Goal: Transaction & Acquisition: Book appointment/travel/reservation

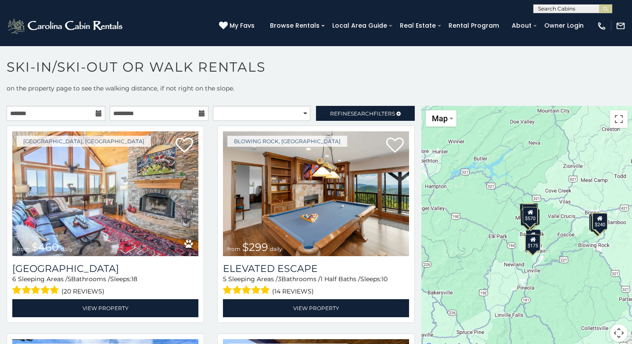
scroll to position [12, 0]
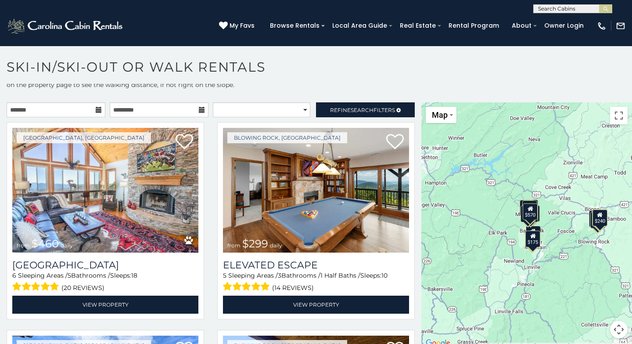
click at [96, 109] on icon at bounding box center [99, 110] width 6 height 6
click at [43, 112] on input "text" at bounding box center [56, 109] width 99 height 15
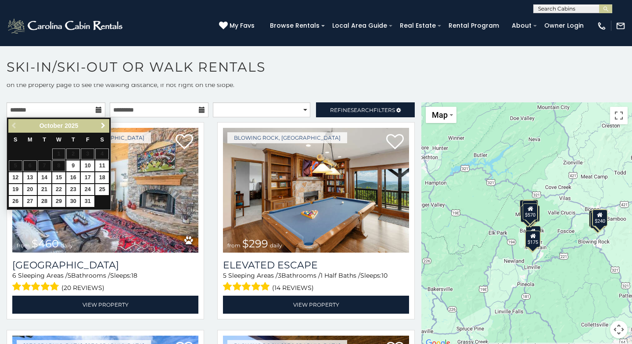
click at [104, 123] on span "Next" at bounding box center [103, 125] width 7 height 7
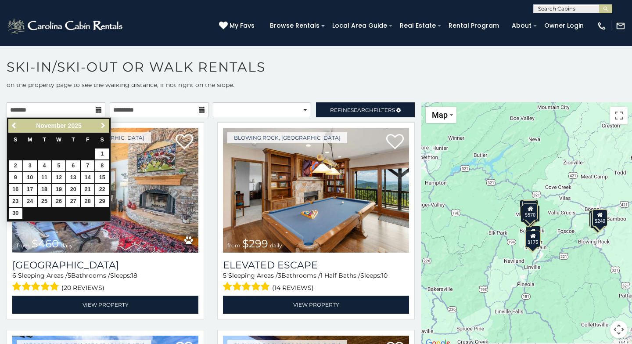
click at [104, 123] on span "Next" at bounding box center [103, 125] width 7 height 7
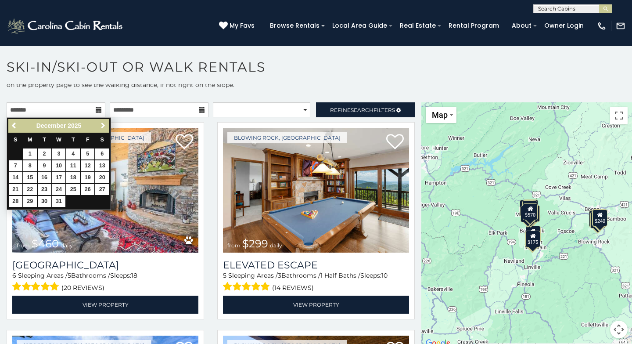
click at [104, 124] on span "Next" at bounding box center [103, 125] width 7 height 7
click at [46, 175] on link "13" at bounding box center [45, 177] width 14 height 11
type input "**********"
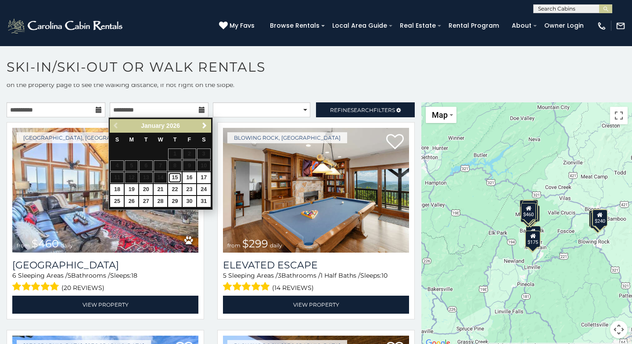
click at [176, 176] on link "15" at bounding box center [175, 177] width 14 height 11
type input "**********"
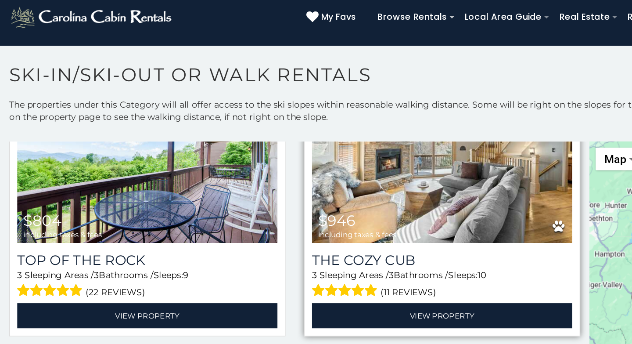
scroll to position [79, 0]
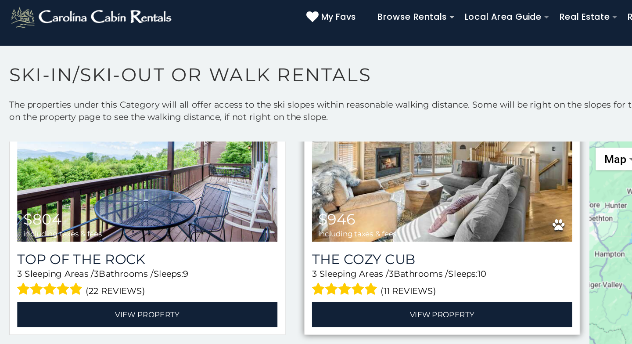
click at [282, 158] on img at bounding box center [316, 123] width 186 height 125
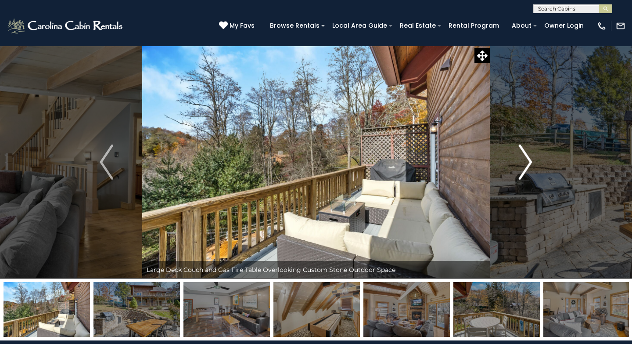
click at [528, 163] on img "Next" at bounding box center [525, 161] width 13 height 35
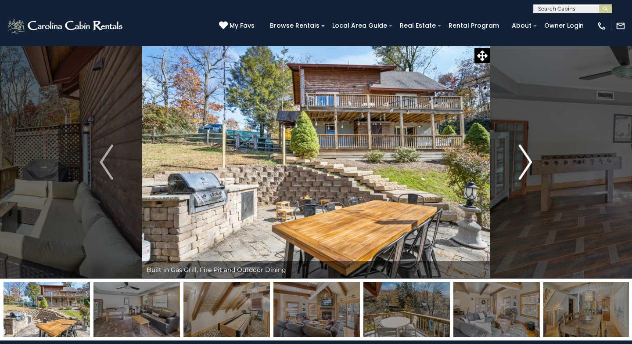
click at [528, 163] on img "Next" at bounding box center [525, 161] width 13 height 35
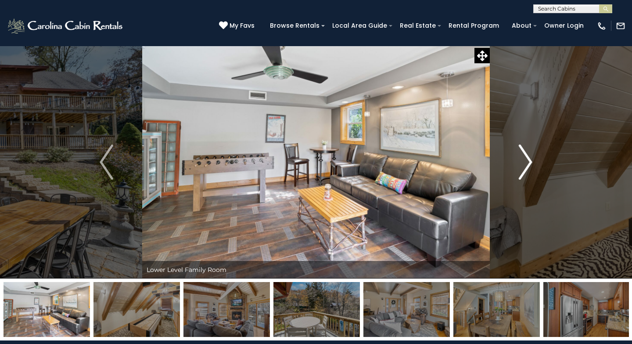
click at [528, 163] on img "Next" at bounding box center [525, 161] width 13 height 35
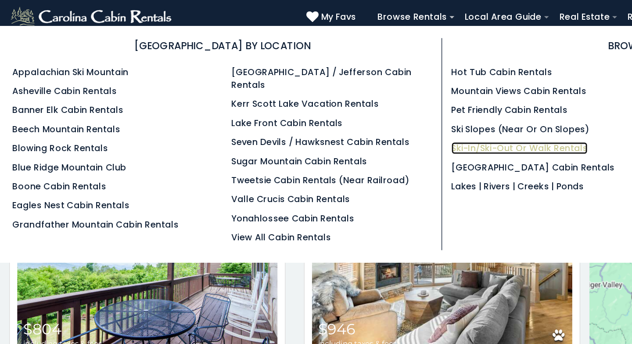
click at [339, 120] on link "Ski-in/Ski-Out or Walk Rentals" at bounding box center [371, 119] width 97 height 9
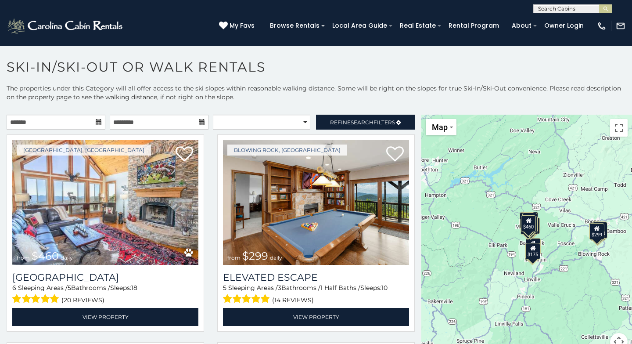
click at [96, 120] on icon at bounding box center [99, 122] width 6 height 6
click at [43, 121] on input "text" at bounding box center [56, 122] width 99 height 15
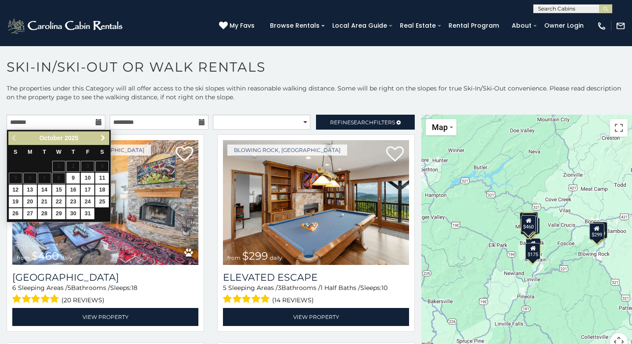
click at [103, 138] on span "Next" at bounding box center [103, 137] width 7 height 7
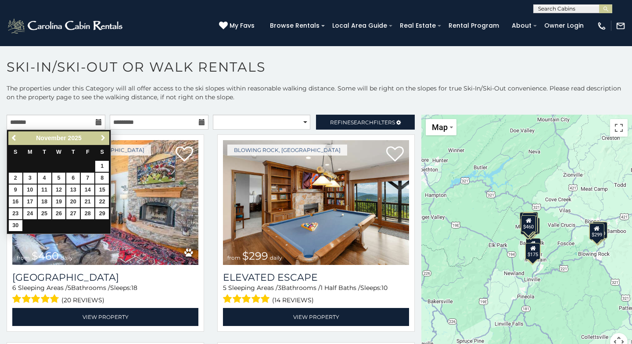
click at [103, 138] on span "Next" at bounding box center [103, 137] width 7 height 7
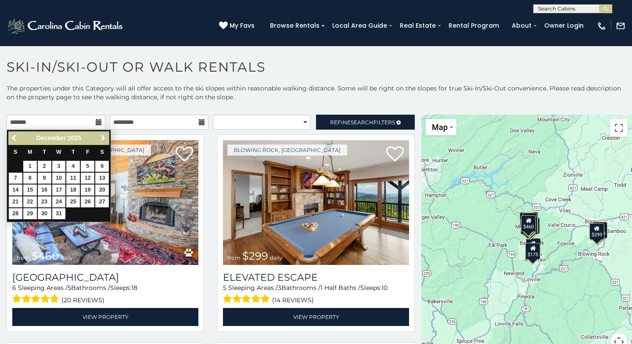
click at [103, 138] on span "Next" at bounding box center [103, 137] width 7 height 7
click at [44, 188] on link "13" at bounding box center [45, 189] width 14 height 11
type input "**********"
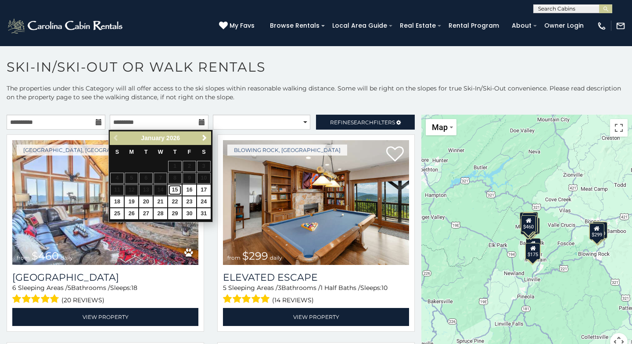
click at [176, 189] on link "15" at bounding box center [175, 189] width 14 height 11
type input "**********"
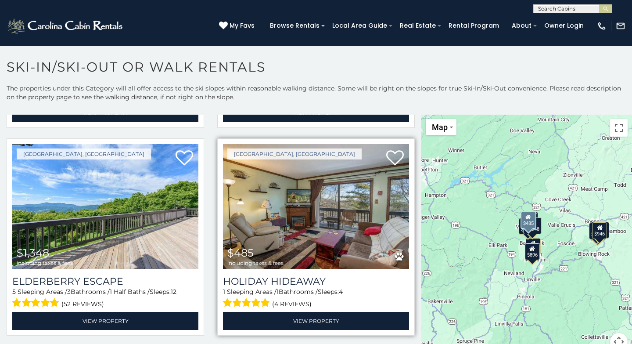
scroll to position [204, 0]
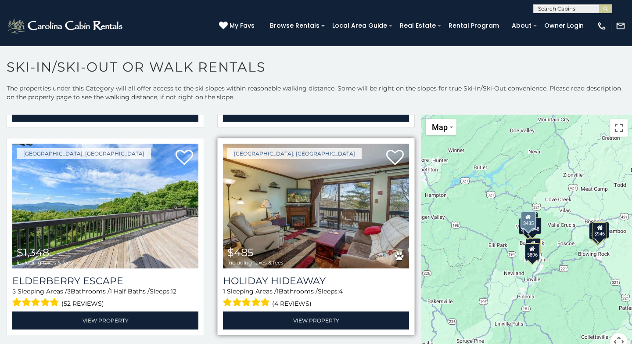
click at [310, 219] on img at bounding box center [316, 206] width 186 height 125
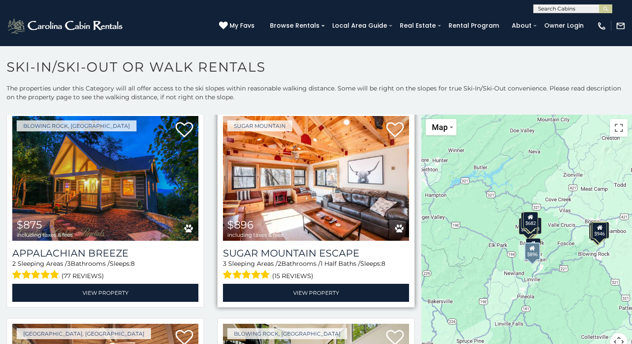
scroll to position [1064, 0]
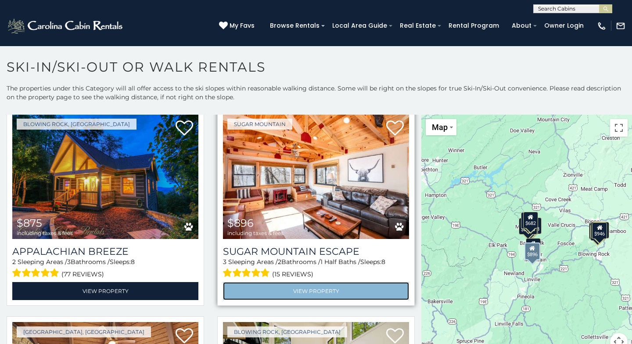
click at [316, 282] on link "View Property" at bounding box center [316, 291] width 186 height 18
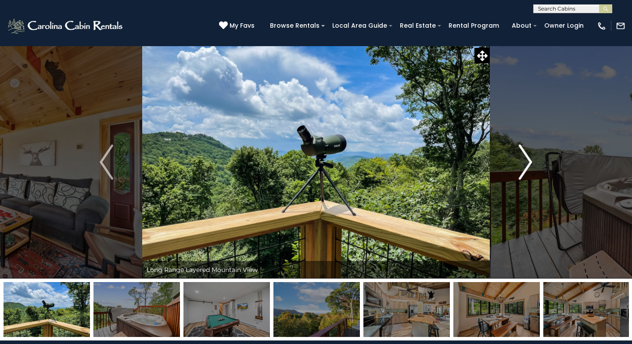
click at [529, 159] on img "Next" at bounding box center [525, 161] width 13 height 35
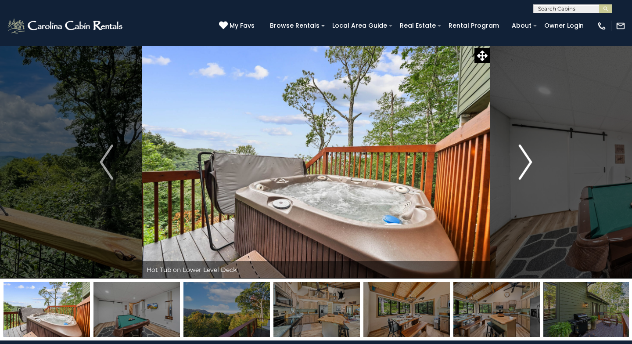
click at [529, 158] on img "Next" at bounding box center [525, 161] width 13 height 35
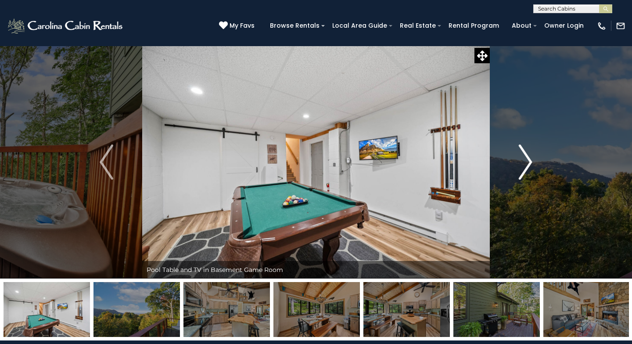
click at [529, 158] on img "Next" at bounding box center [525, 161] width 13 height 35
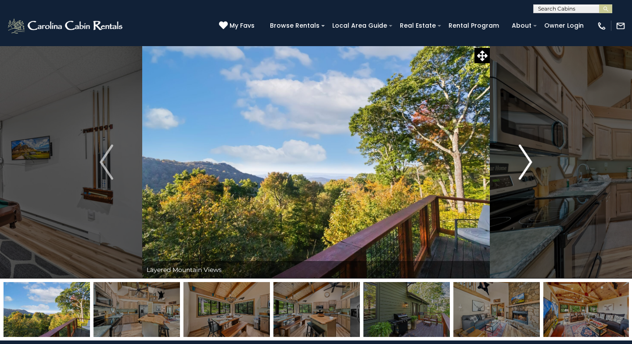
click at [529, 158] on img "Next" at bounding box center [525, 161] width 13 height 35
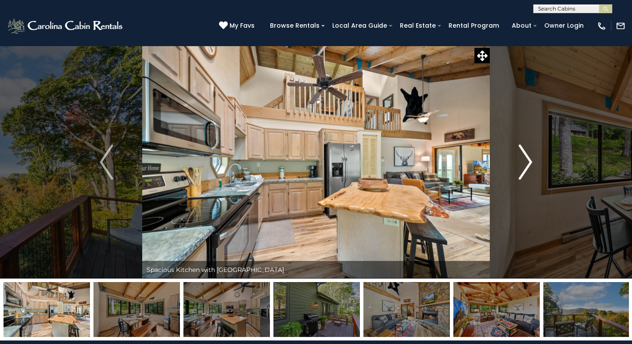
click at [529, 158] on img "Next" at bounding box center [525, 161] width 13 height 35
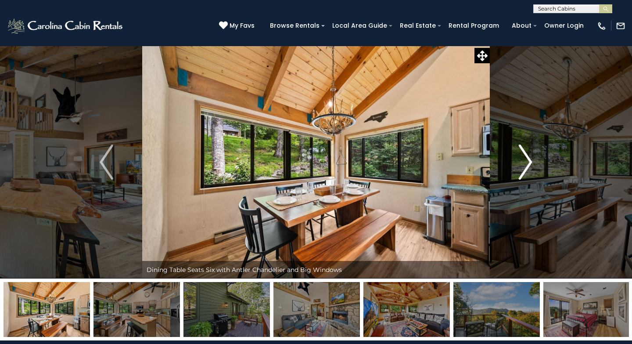
click at [529, 158] on img "Next" at bounding box center [525, 161] width 13 height 35
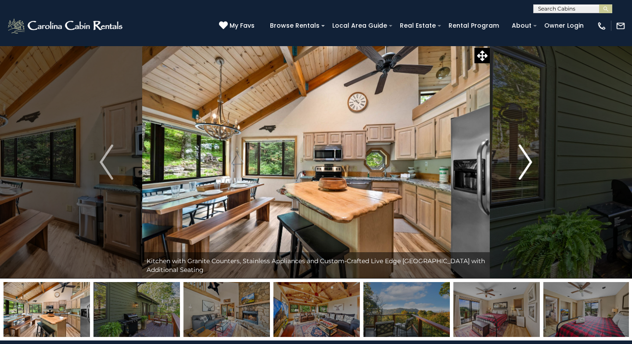
click at [529, 159] on img "Next" at bounding box center [525, 161] width 13 height 35
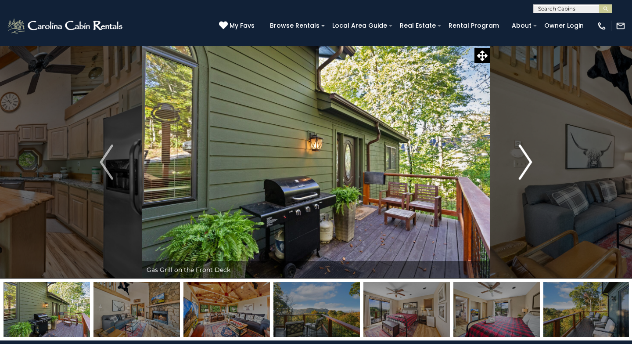
click at [528, 159] on img "Next" at bounding box center [525, 161] width 13 height 35
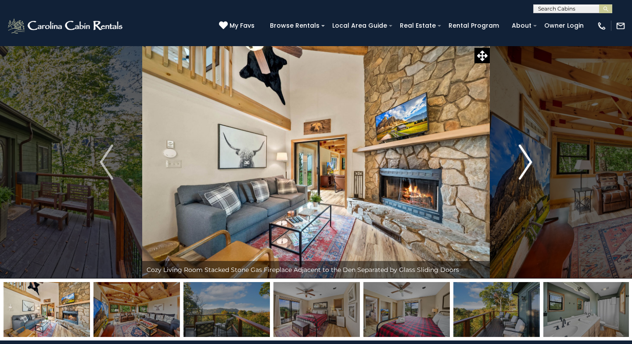
click at [528, 159] on img "Next" at bounding box center [525, 161] width 13 height 35
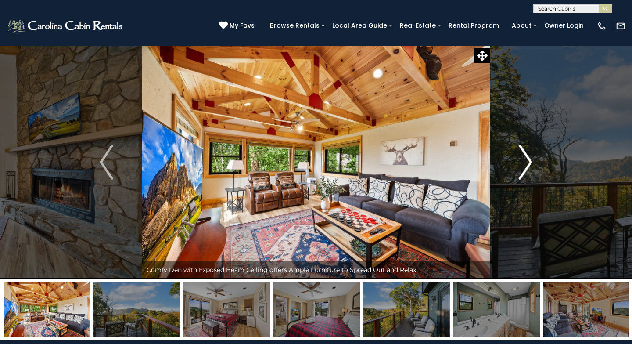
click at [528, 159] on img "Next" at bounding box center [525, 161] width 13 height 35
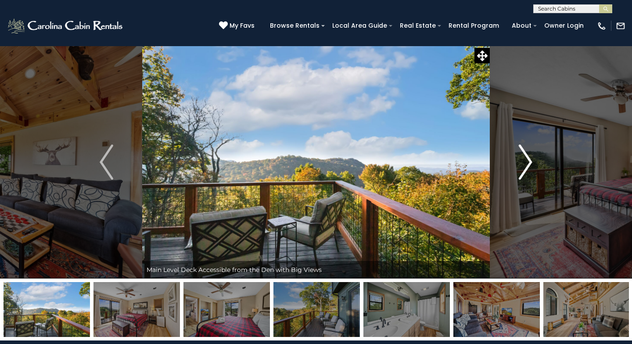
click at [528, 159] on img "Next" at bounding box center [525, 161] width 13 height 35
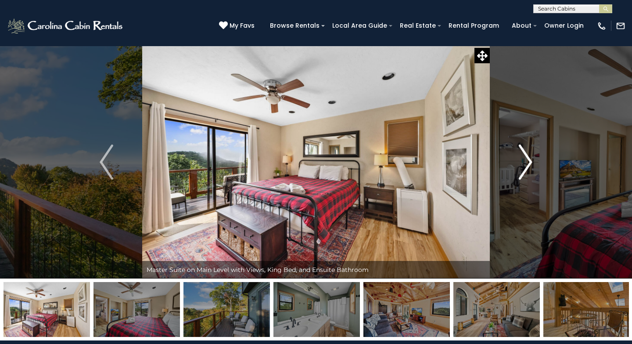
click at [528, 159] on img "Next" at bounding box center [525, 161] width 13 height 35
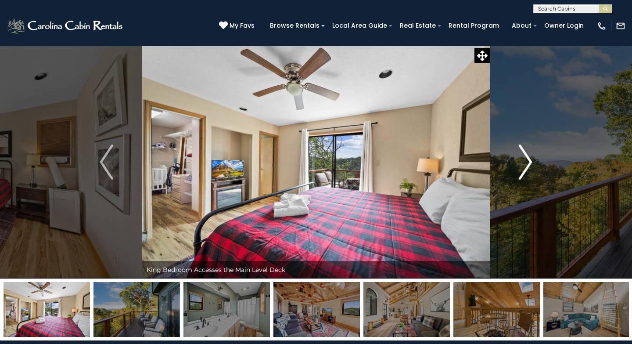
click at [528, 159] on img "Next" at bounding box center [525, 161] width 13 height 35
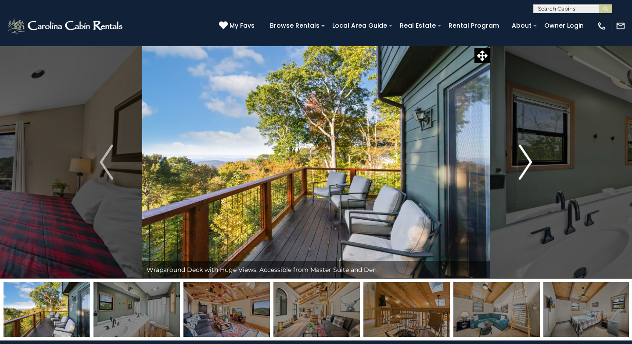
click at [528, 160] on img "Next" at bounding box center [525, 161] width 13 height 35
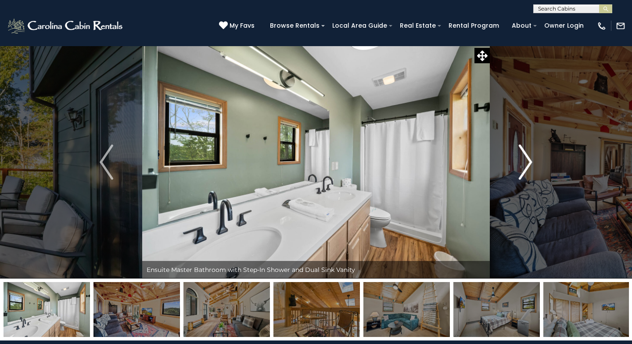
click at [528, 160] on img "Next" at bounding box center [525, 161] width 13 height 35
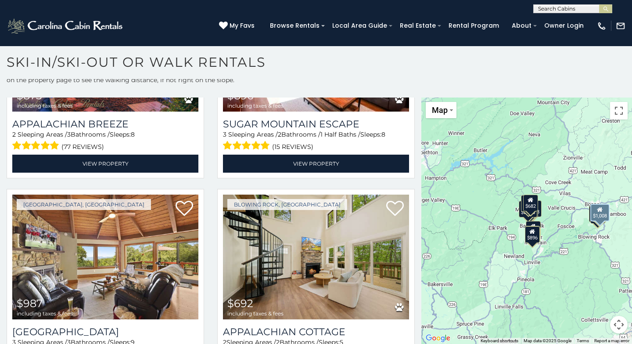
scroll to position [1162, 0]
